Goal: Find specific page/section: Find specific page/section

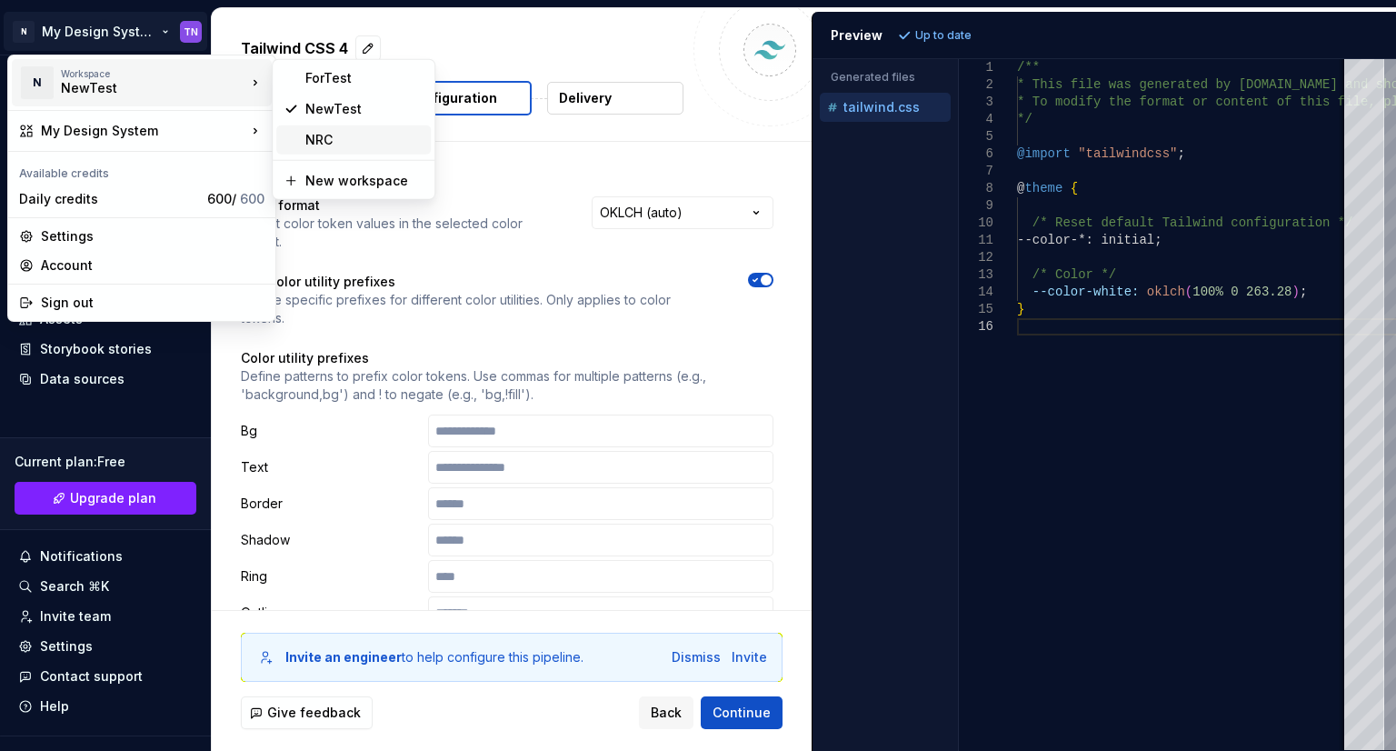
click at [297, 133] on div "NRC" at bounding box center [353, 139] width 155 height 29
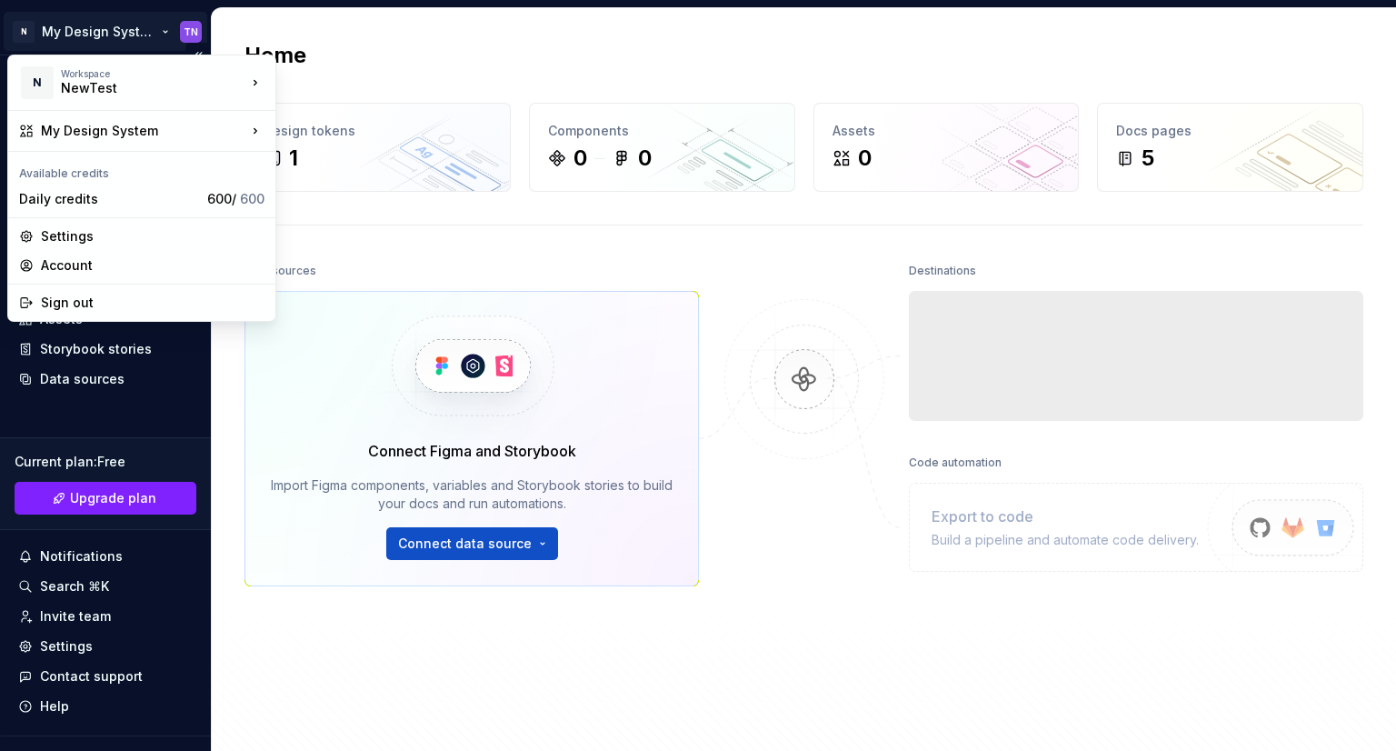
click at [179, 32] on html "N My Design System TN Home Documentation Analytics Code automation Design syste…" at bounding box center [698, 375] width 1396 height 751
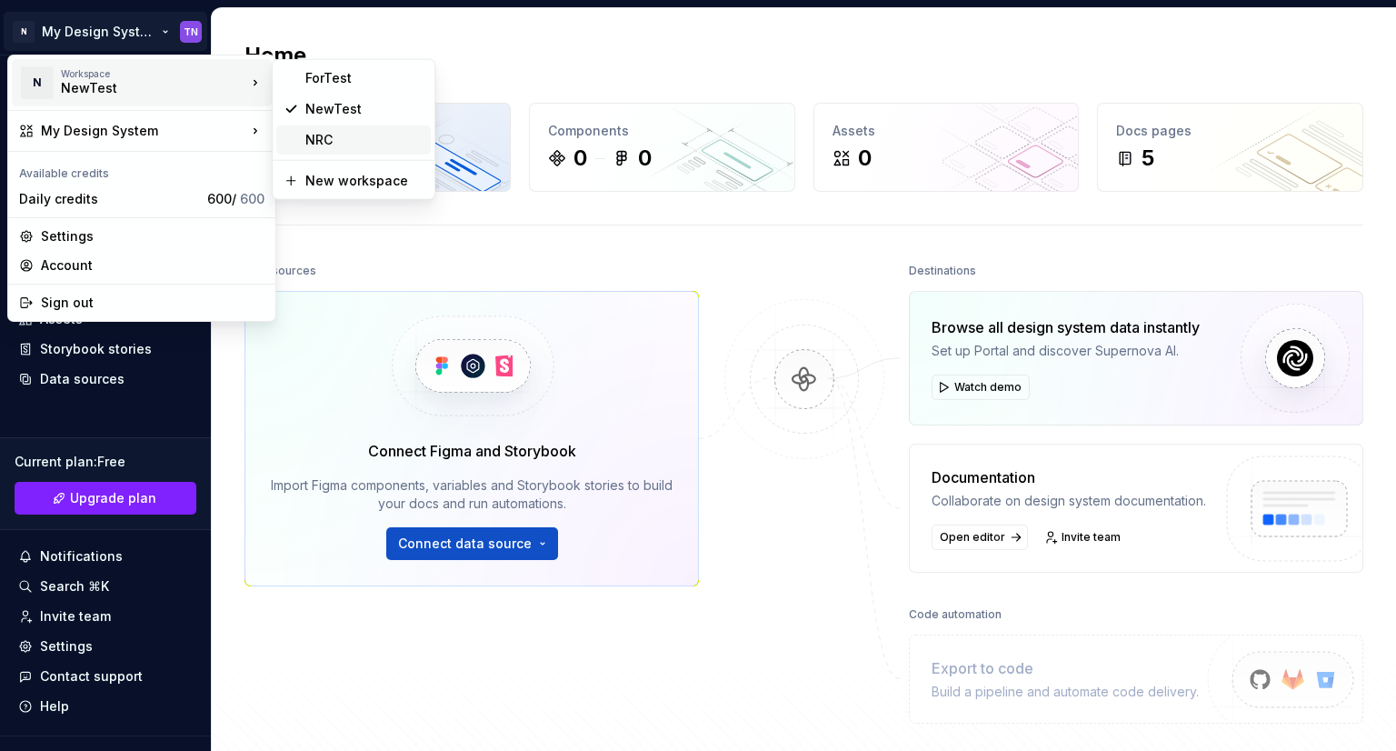
click at [310, 133] on div "NRC" at bounding box center [364, 140] width 118 height 18
